Goal: Information Seeking & Learning: Learn about a topic

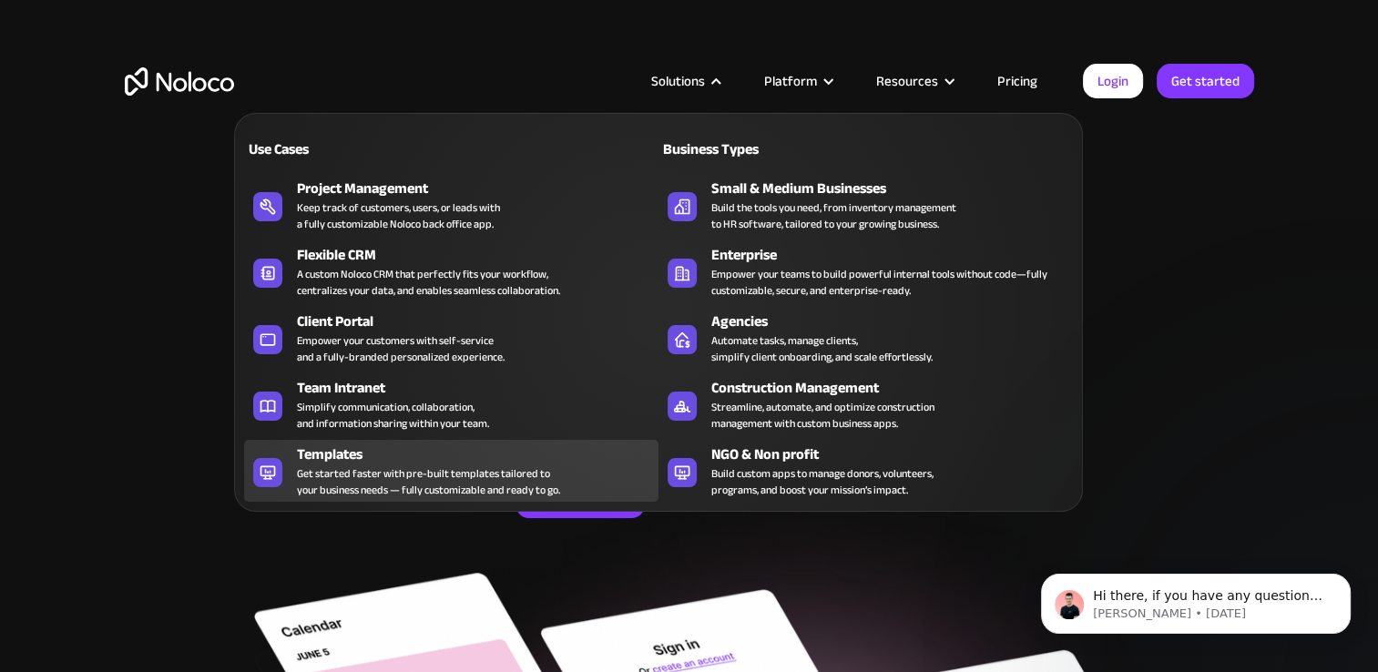
click at [427, 475] on div "Get started faster with pre-built templates tailored to your business needs — f…" at bounding box center [428, 481] width 263 height 33
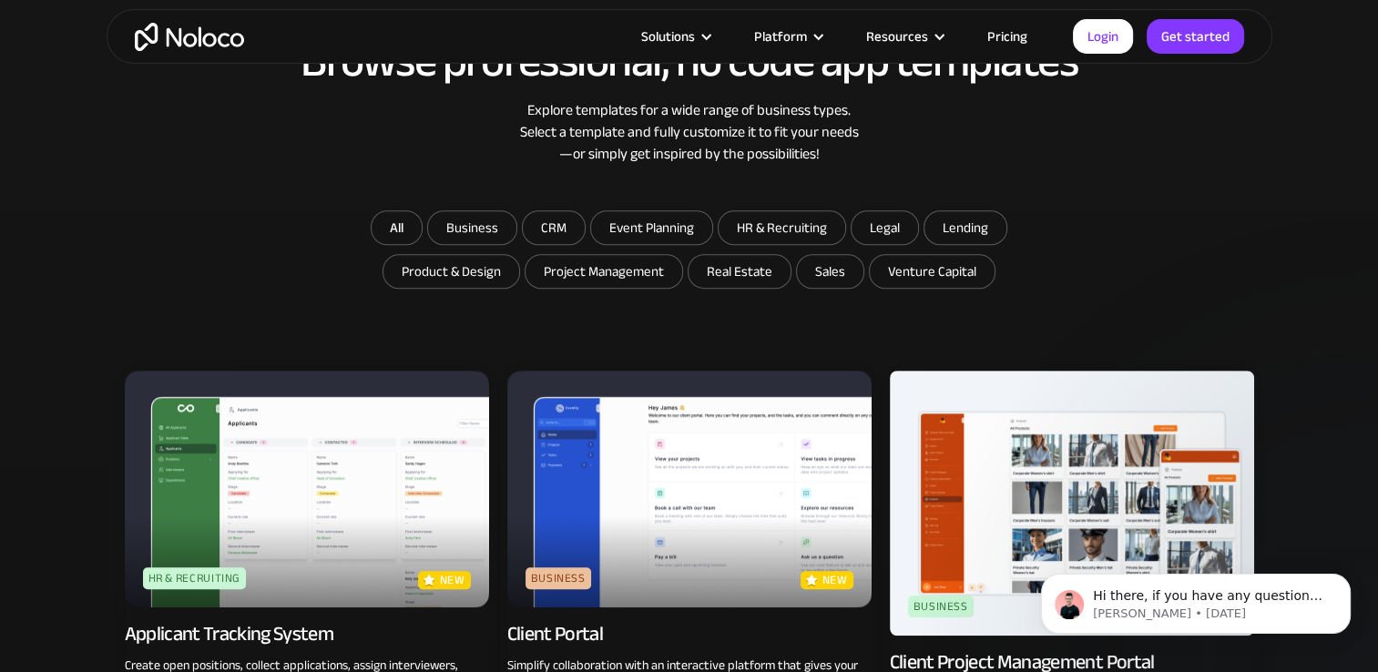
scroll to position [1002, 0]
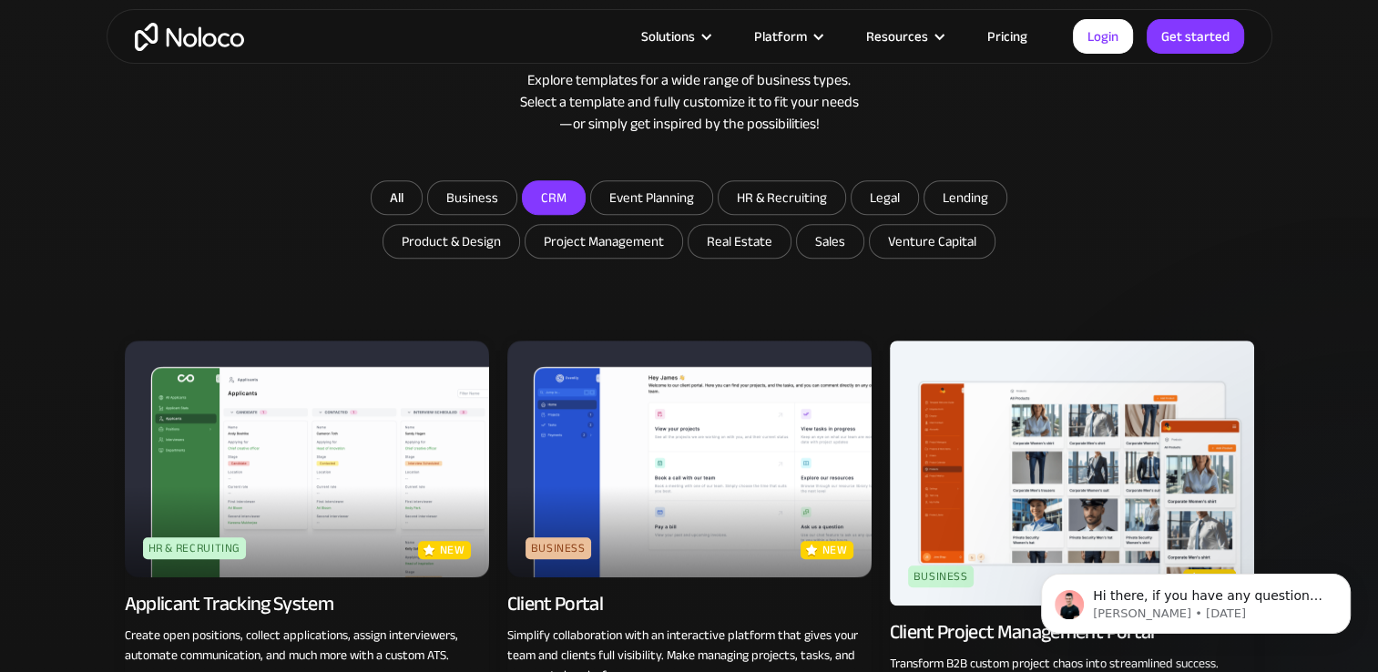
click at [516, 189] on input "CRM" at bounding box center [472, 197] width 88 height 33
checkbox input "true"
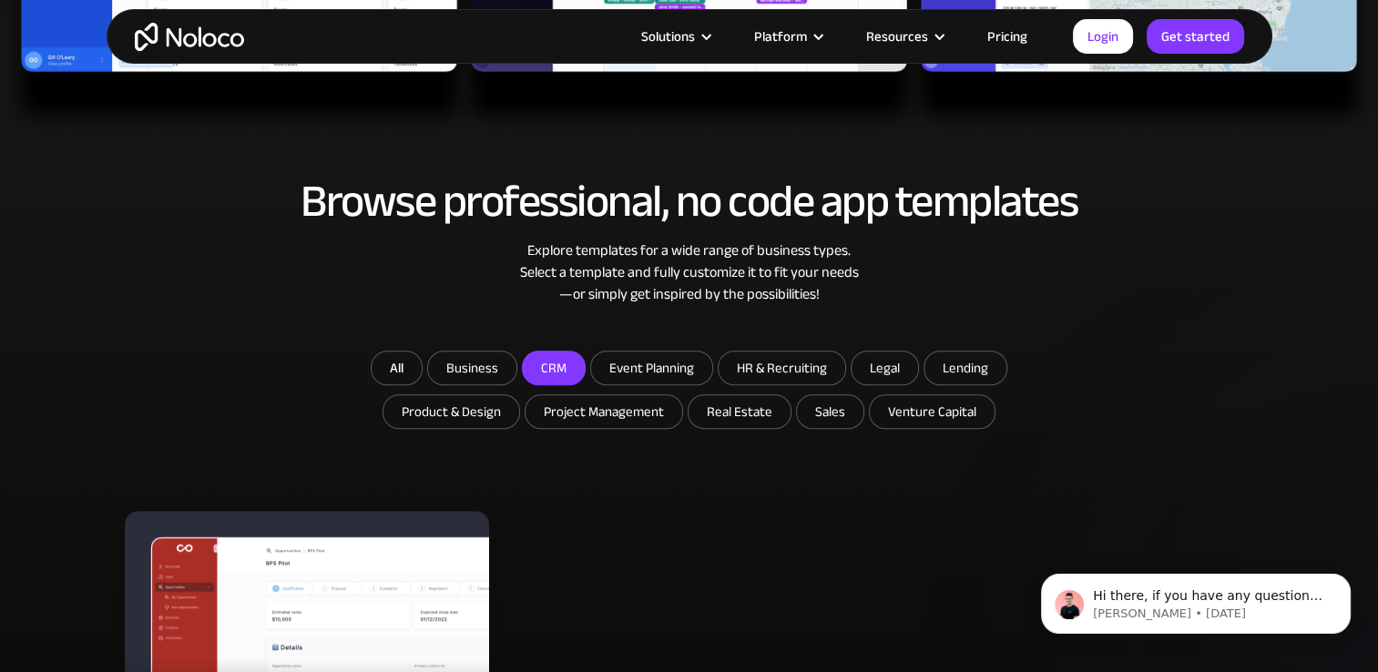
scroll to position [820, 0]
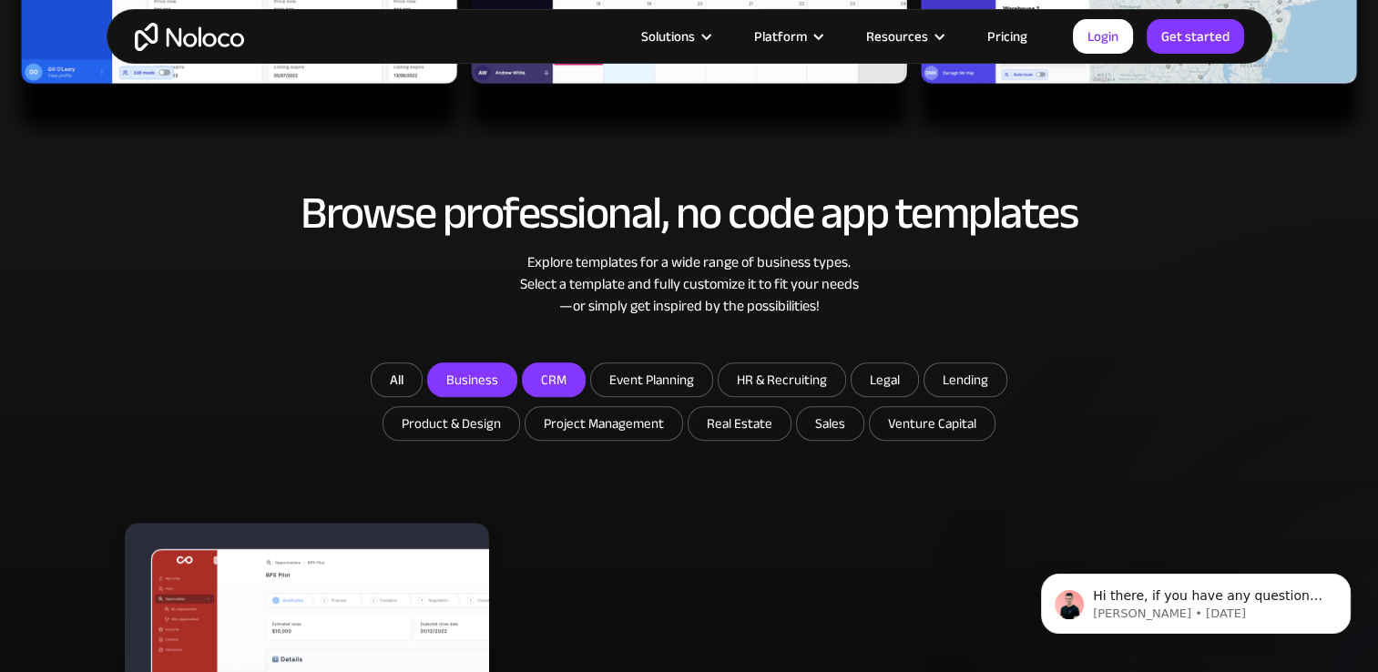
click at [449, 370] on input "Business" at bounding box center [472, 379] width 88 height 33
checkbox input "true"
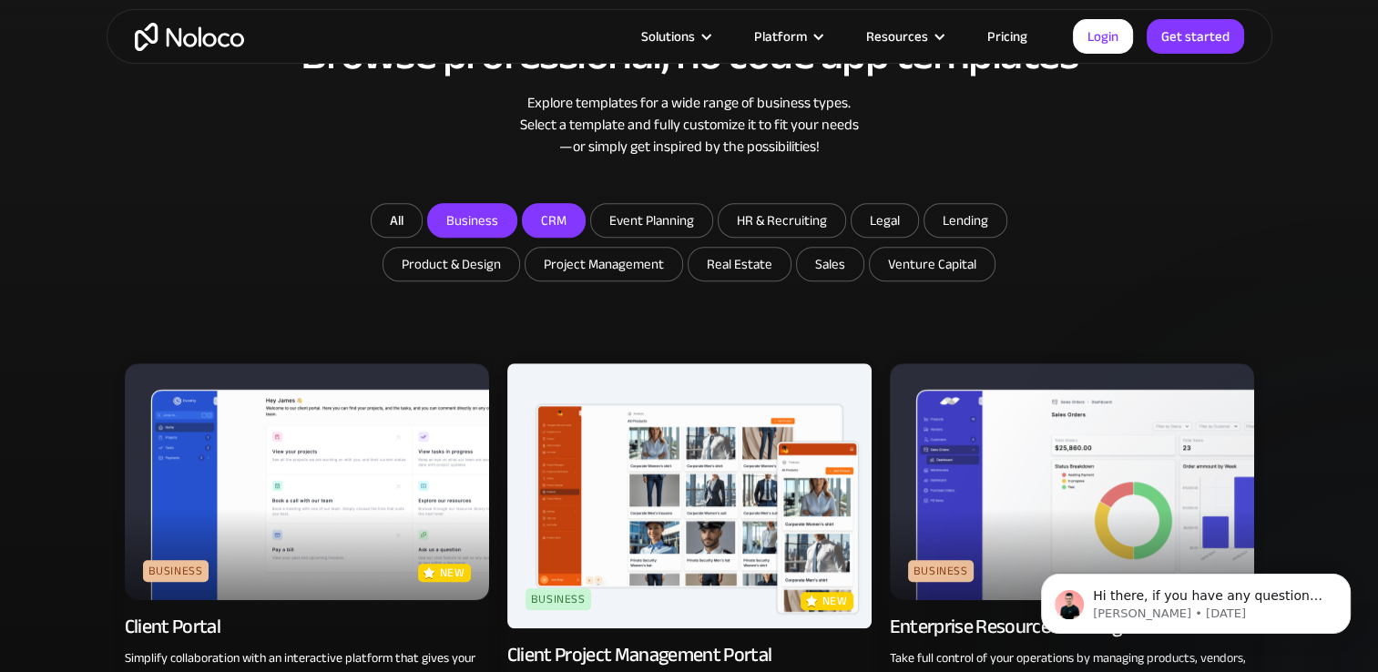
scroll to position [1093, 0]
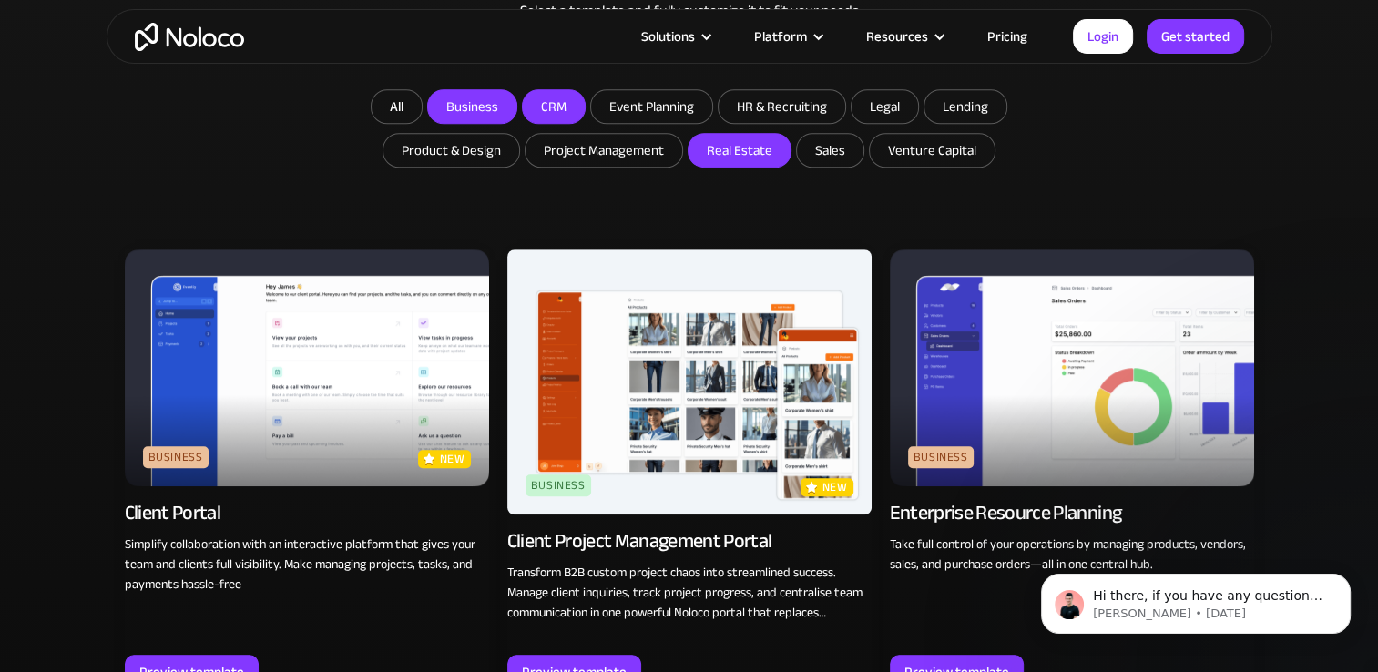
click at [771, 151] on input "Real Estate" at bounding box center [740, 150] width 102 height 33
checkbox input "true"
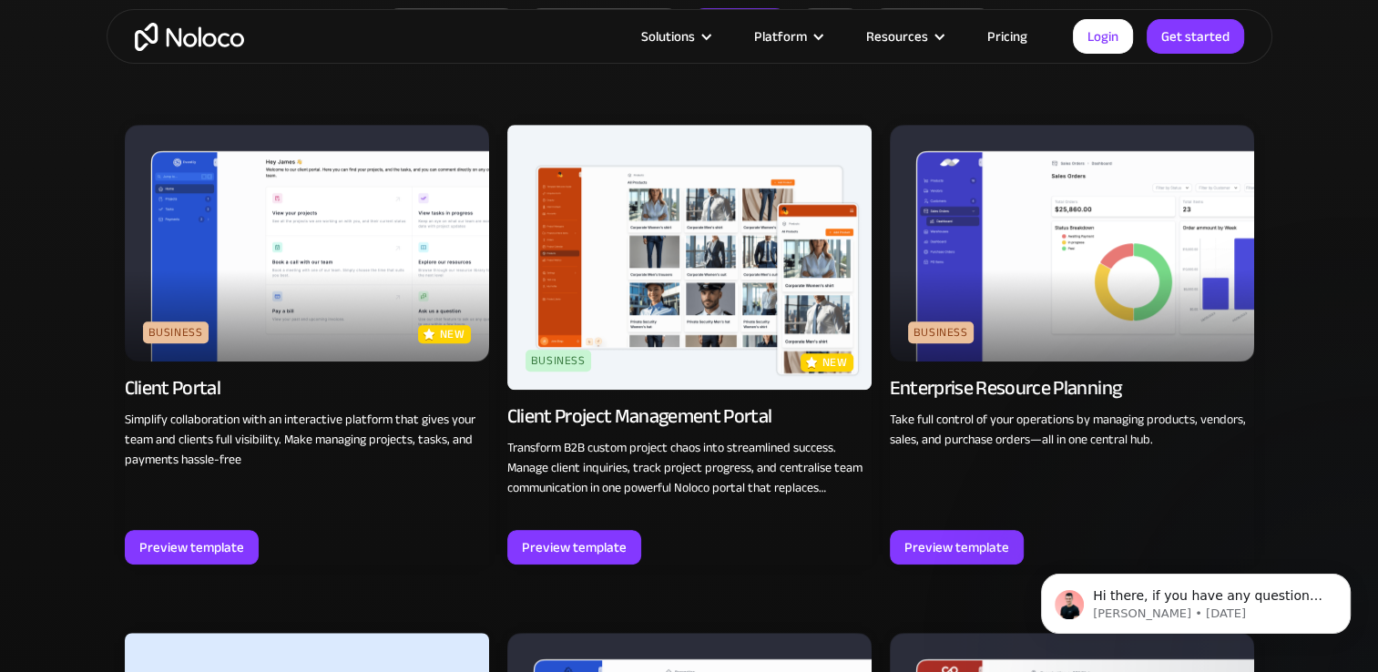
scroll to position [1002, 0]
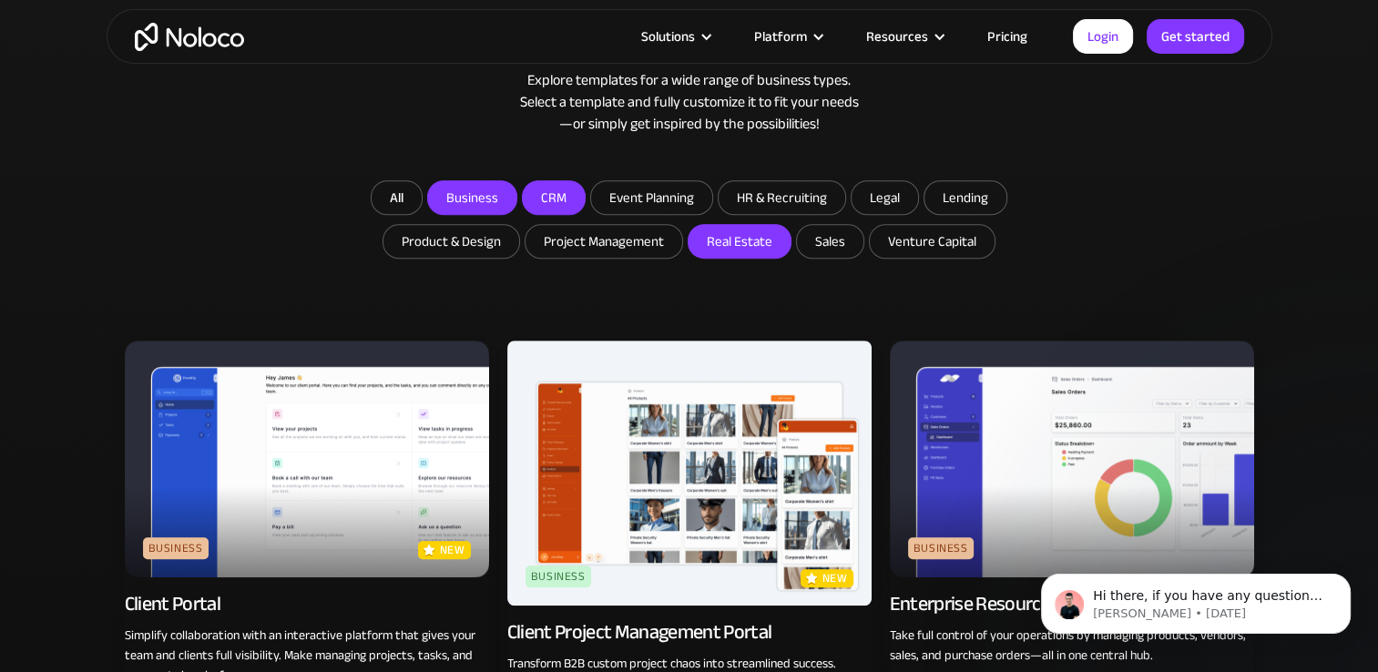
click at [1005, 33] on link "Pricing" at bounding box center [1008, 37] width 86 height 24
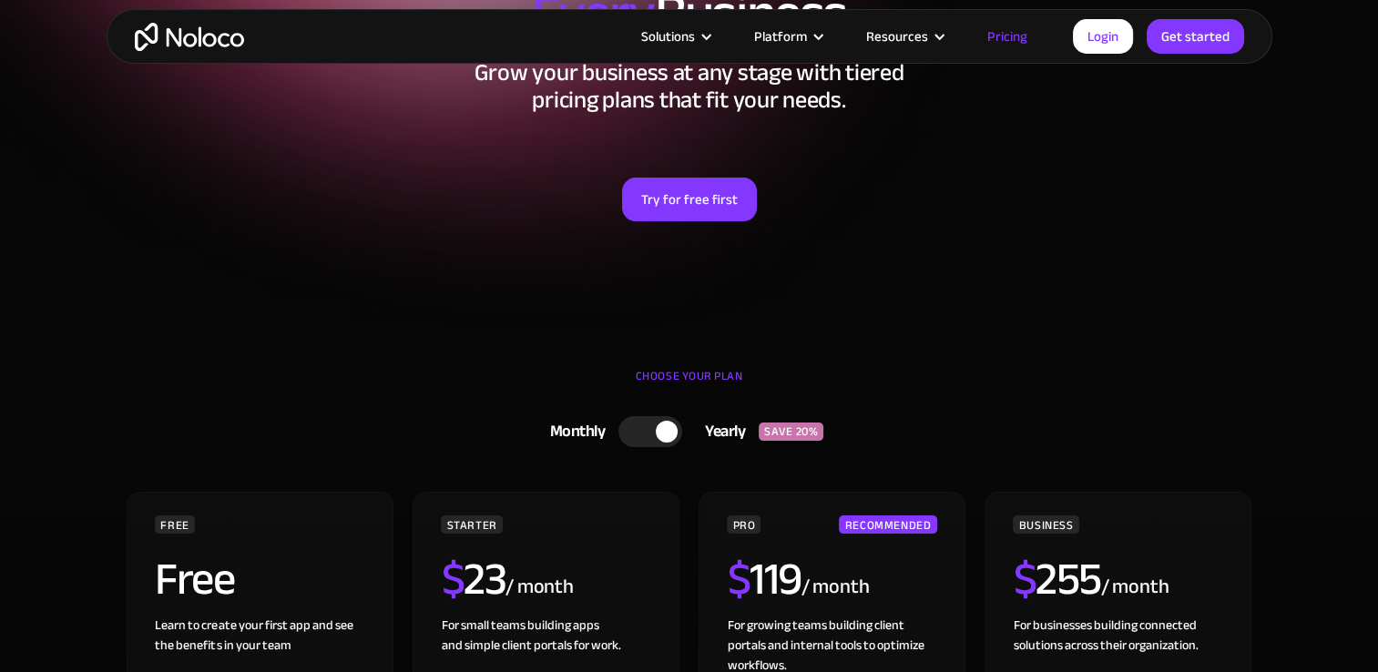
scroll to position [364, 0]
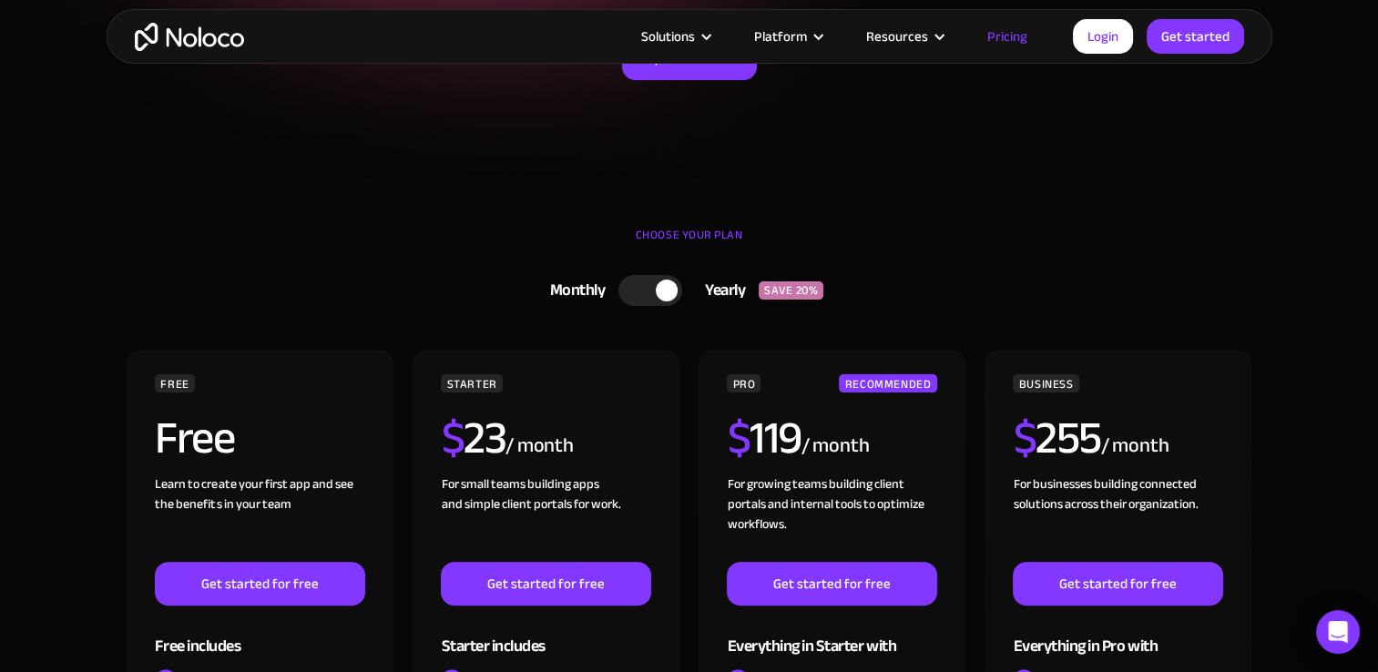
click at [640, 292] on div at bounding box center [650, 290] width 64 height 31
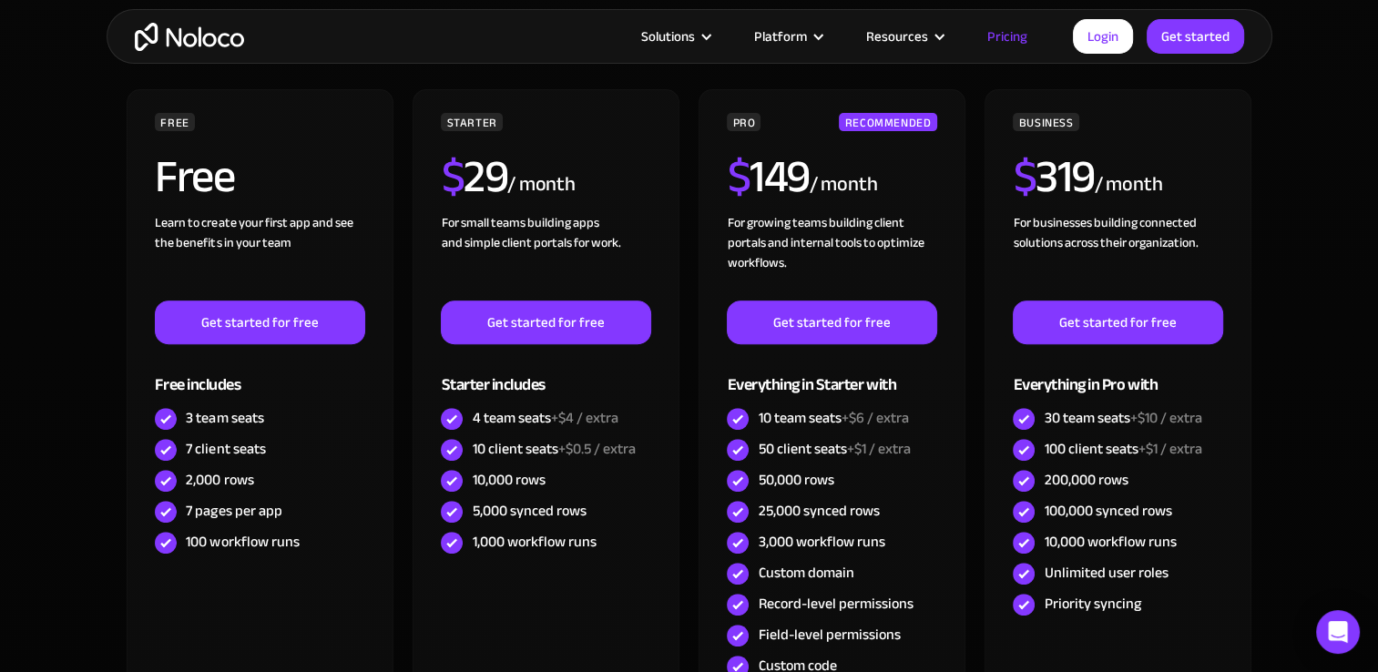
scroll to position [638, 0]
